Goal: Task Accomplishment & Management: Complete application form

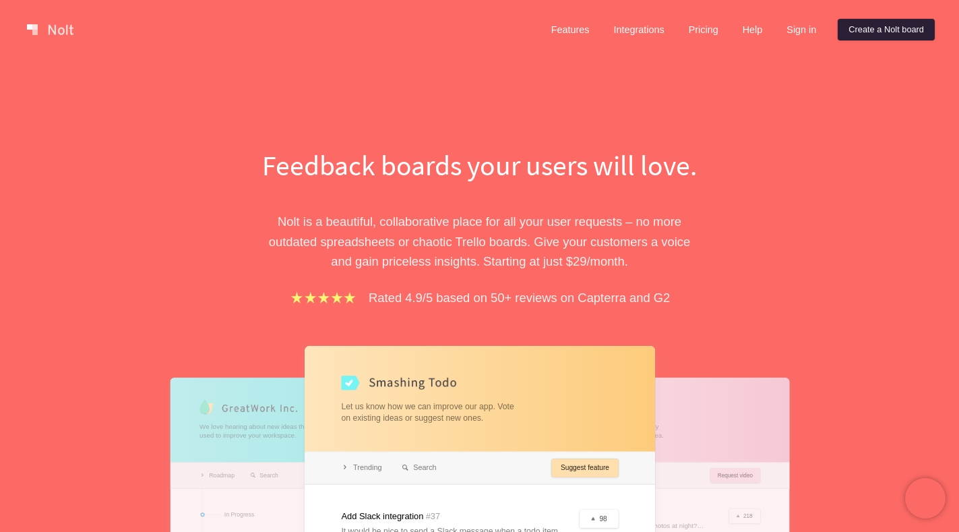
click at [870, 31] on link "Create a Nolt board" at bounding box center [886, 30] width 97 height 22
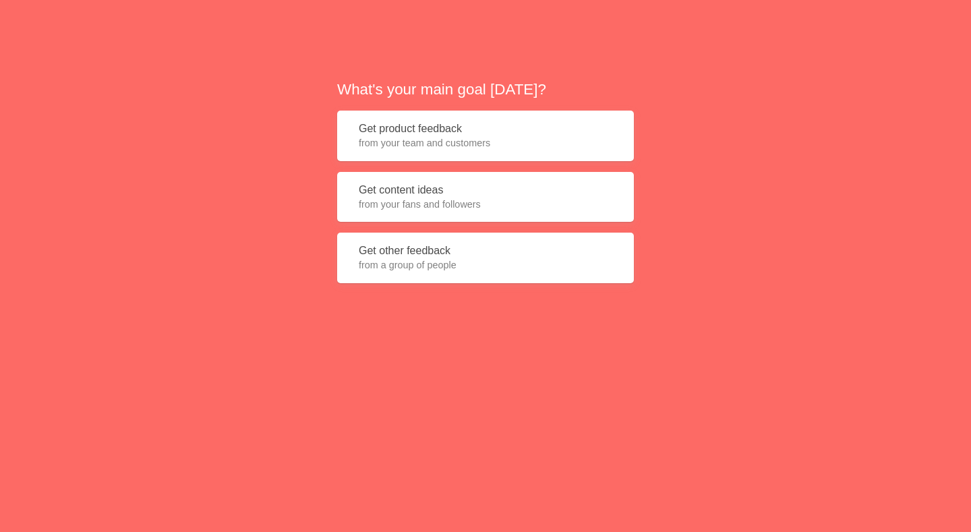
click at [405, 130] on button "Get product feedback from your team and customers" at bounding box center [485, 136] width 297 height 51
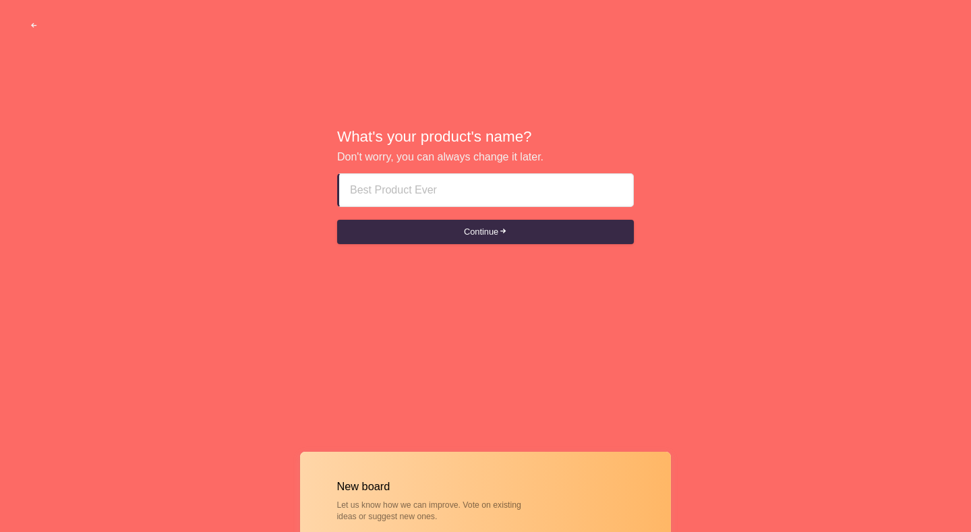
paste input "rak escort girls ZZZZZO⑤6-3⑤⑤-O163"
type input "rak escort girls ZZZZZO⑤6-3⑤⑤-O163"
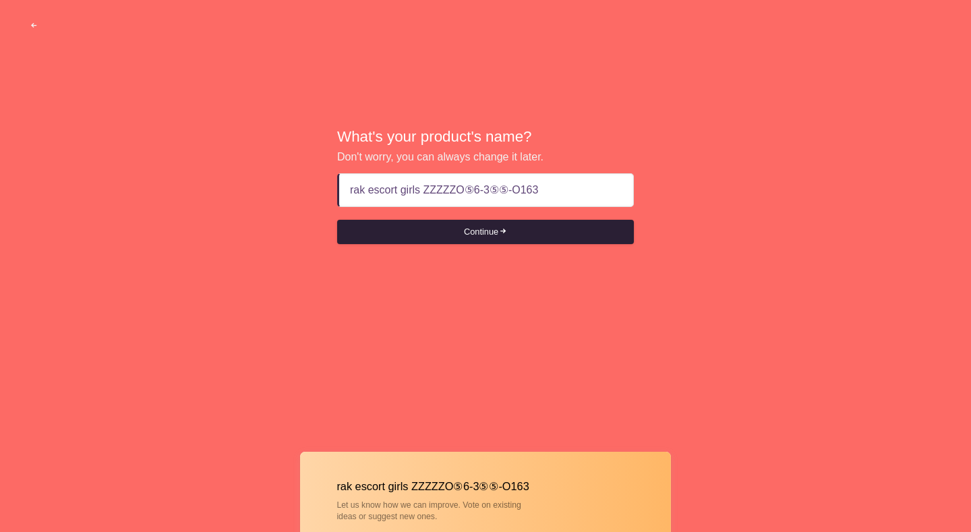
click at [484, 235] on button "Continue" at bounding box center [485, 232] width 297 height 24
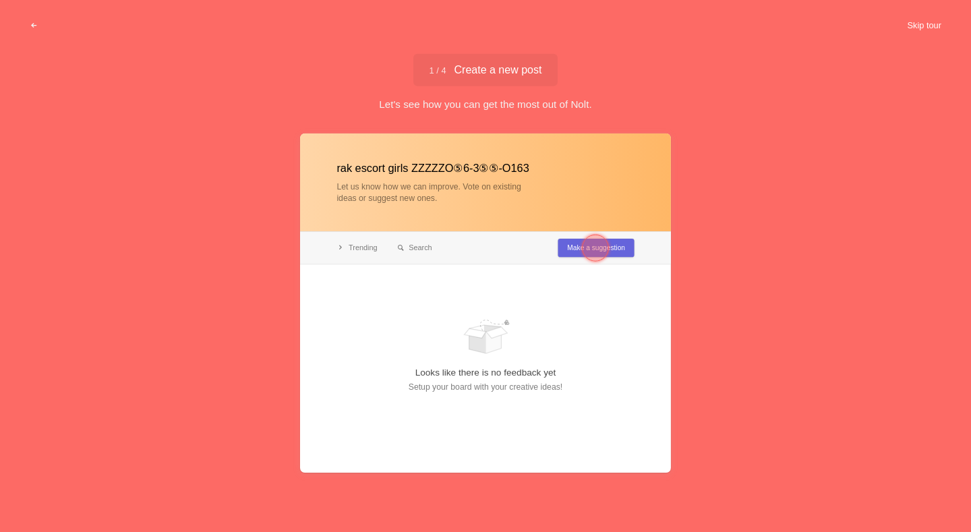
click at [927, 24] on button "Skip tour" at bounding box center [923, 25] width 67 height 24
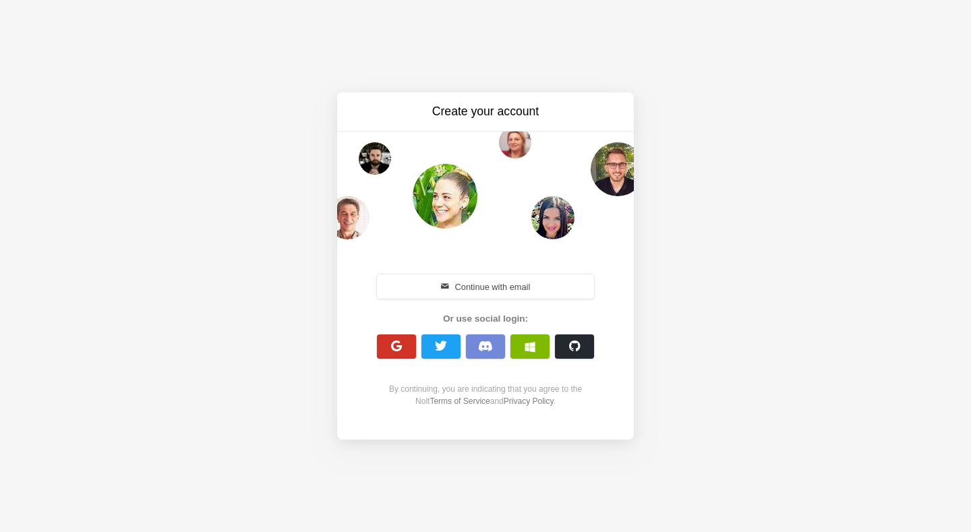
click at [390, 343] on span "button" at bounding box center [396, 346] width 13 height 13
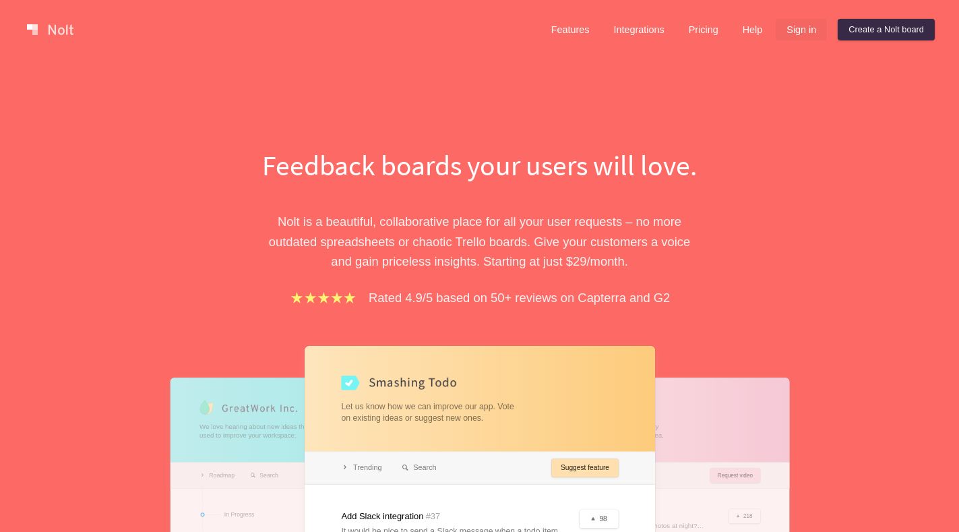
click at [801, 34] on link "Sign in" at bounding box center [801, 30] width 51 height 22
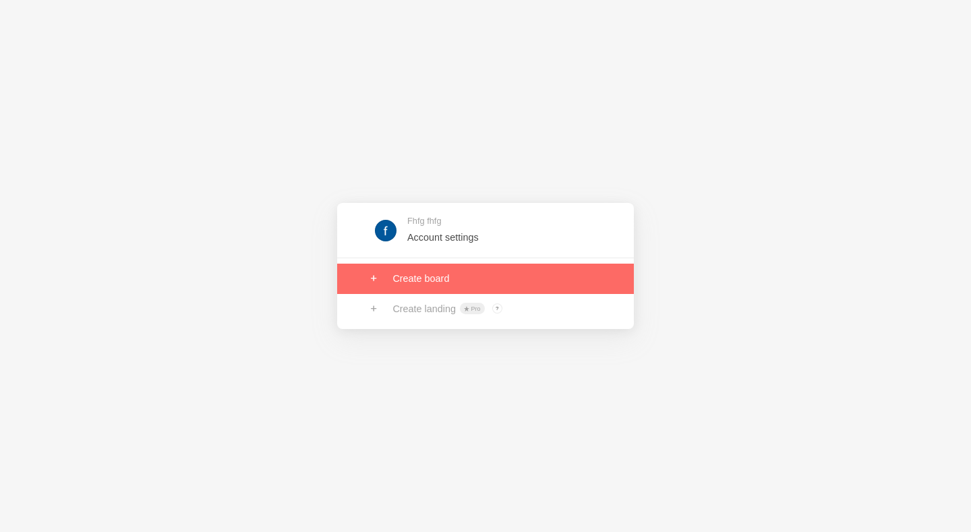
click at [433, 285] on link at bounding box center [485, 279] width 297 height 30
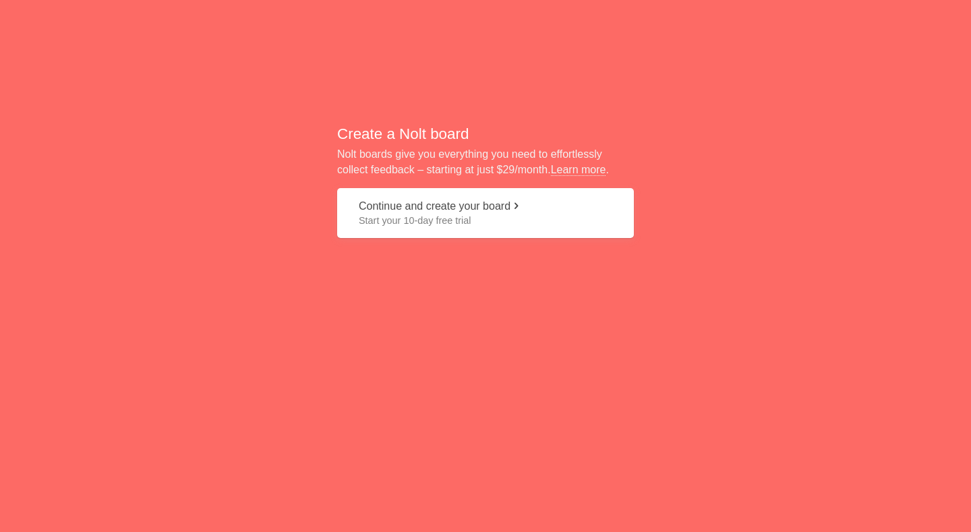
click at [392, 209] on button "Continue and create your board Start your 10-day free trial" at bounding box center [485, 213] width 297 height 51
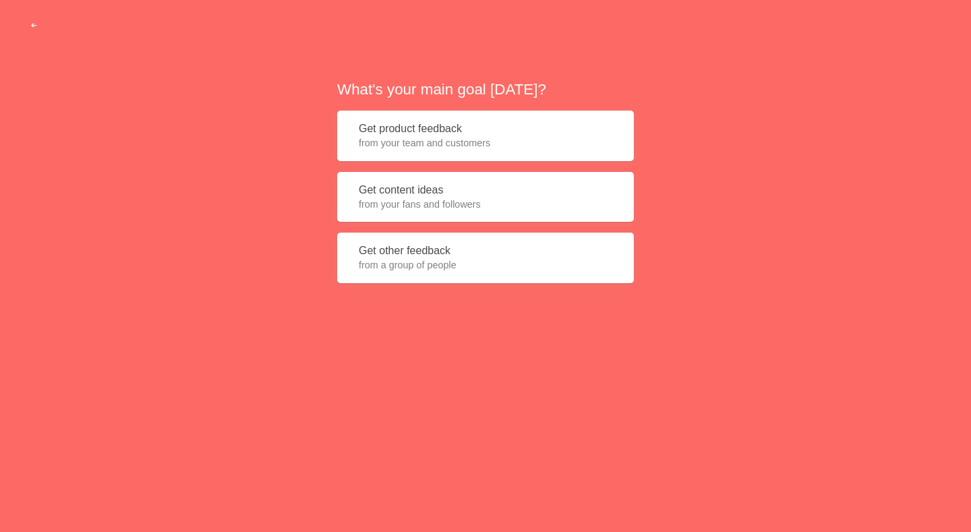
click at [398, 135] on button "Get product feedback from your team and customers" at bounding box center [485, 136] width 297 height 51
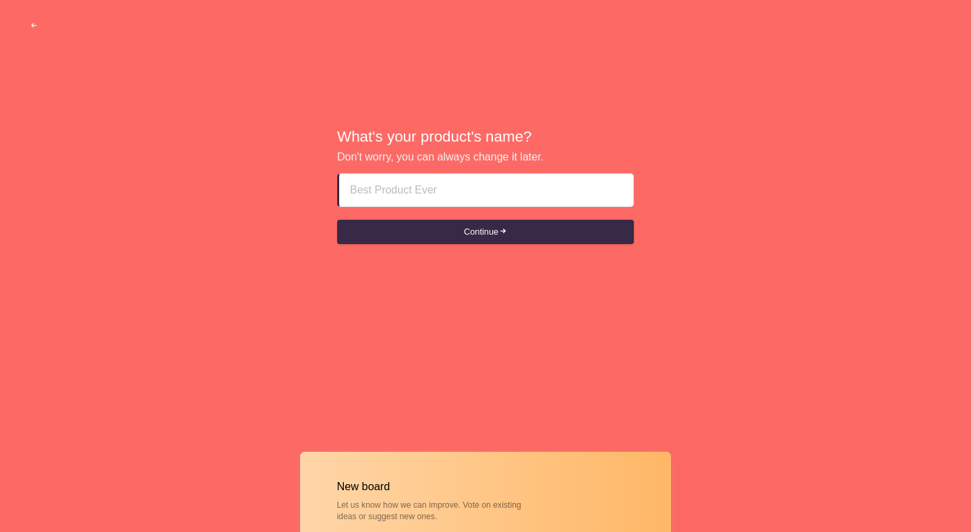
click at [395, 197] on input at bounding box center [486, 190] width 272 height 32
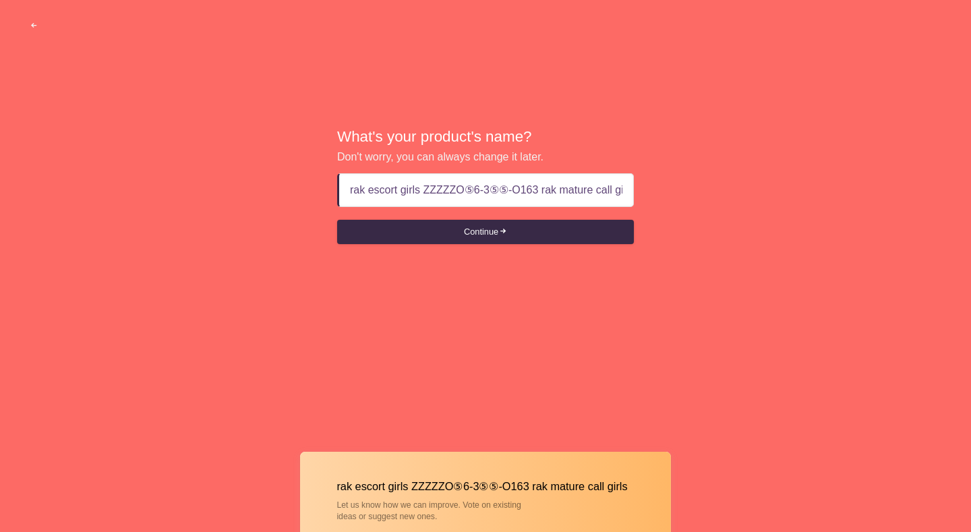
scroll to position [0, 13]
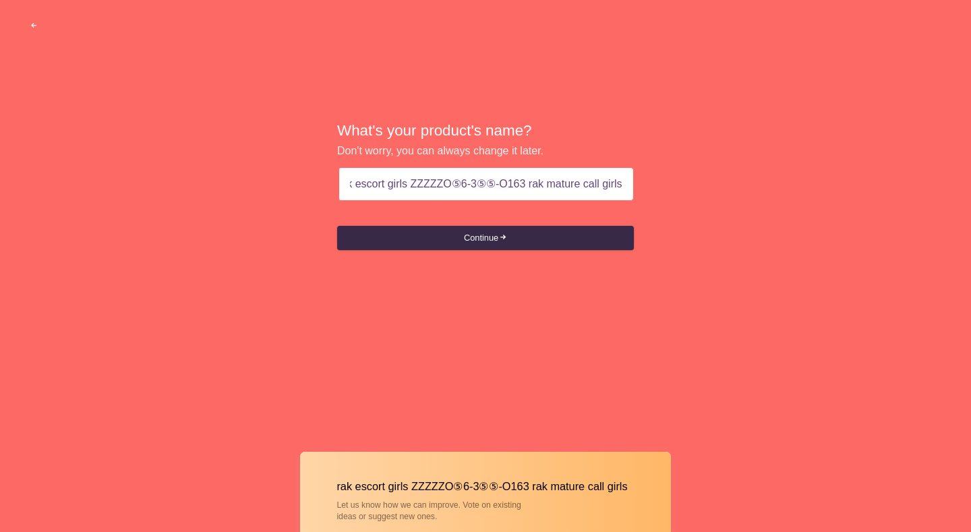
drag, startPoint x: 526, startPoint y: 185, endPoint x: 961, endPoint y: 206, distance: 436.0
click at [961, 206] on div "What's your product's name? Don't worry, you can always change it later. rak es…" at bounding box center [485, 186] width 971 height 372
type input "rak escort girls ZZZZZO⑤6-3⑤⑤-O163"
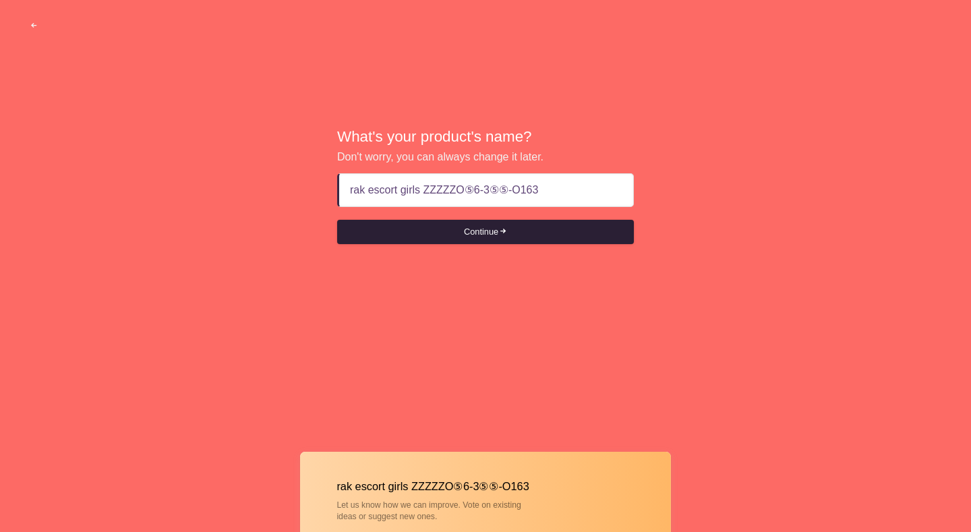
click at [451, 241] on button "Continue" at bounding box center [485, 232] width 297 height 24
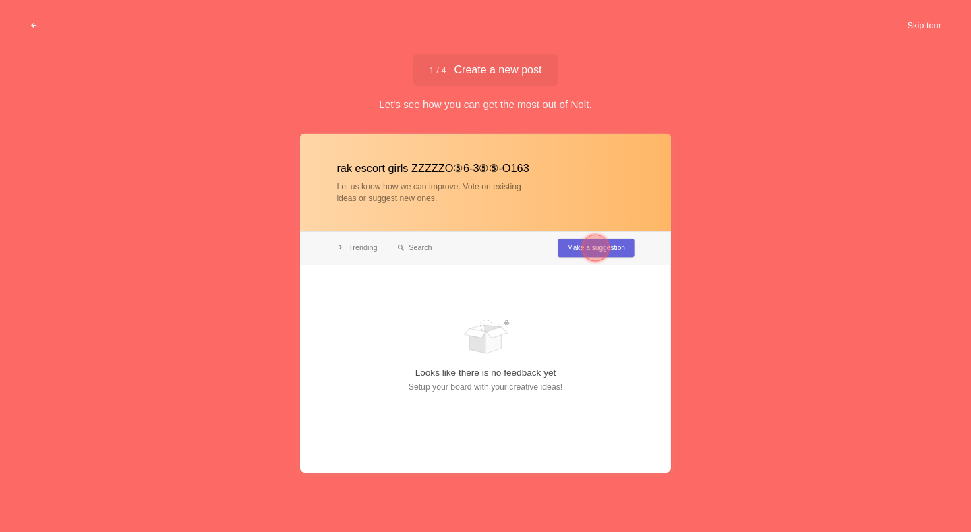
click at [943, 31] on button "Skip tour" at bounding box center [923, 25] width 67 height 24
